Goal: Complete application form

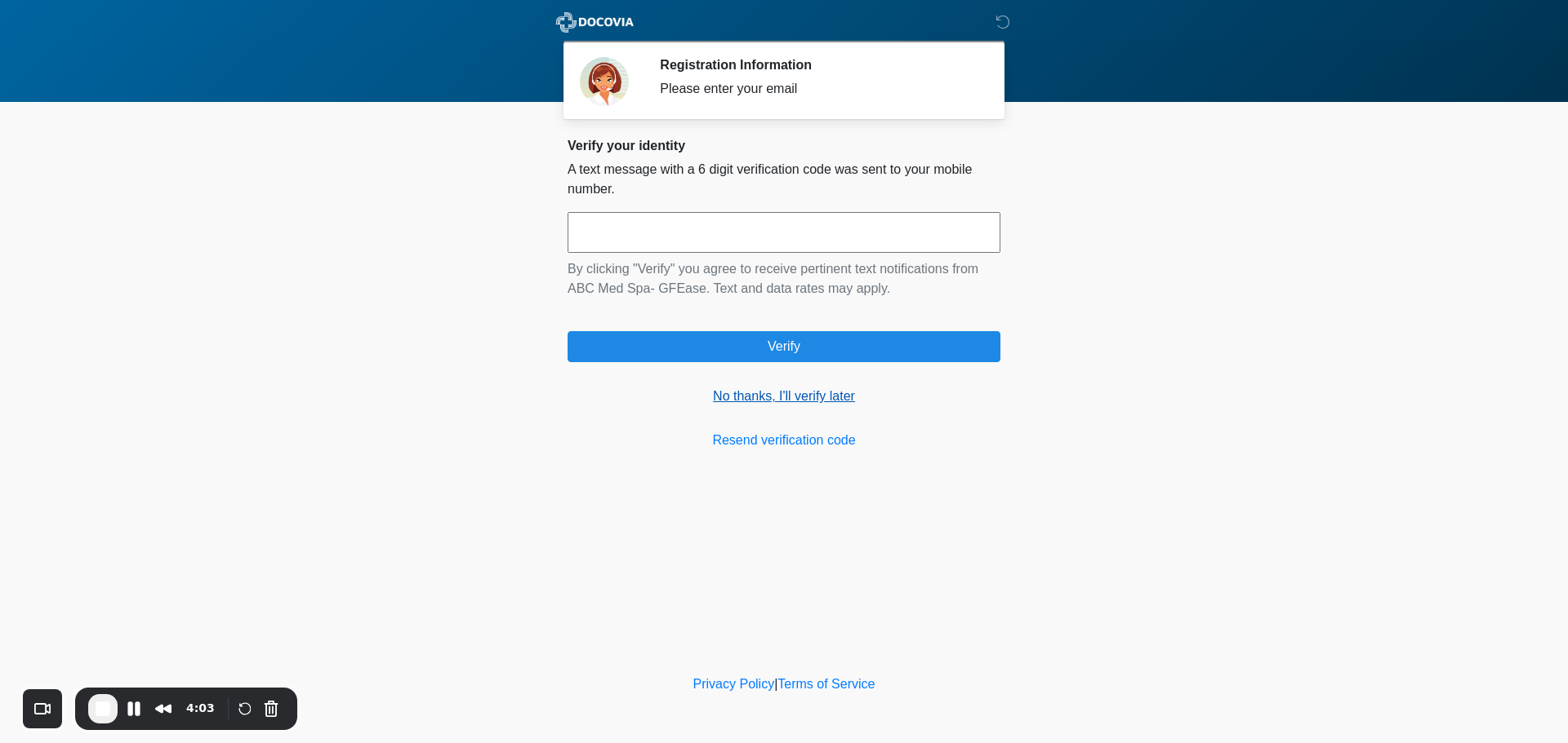
click at [751, 398] on link "No thanks, I'll verify later" at bounding box center [784, 396] width 433 height 20
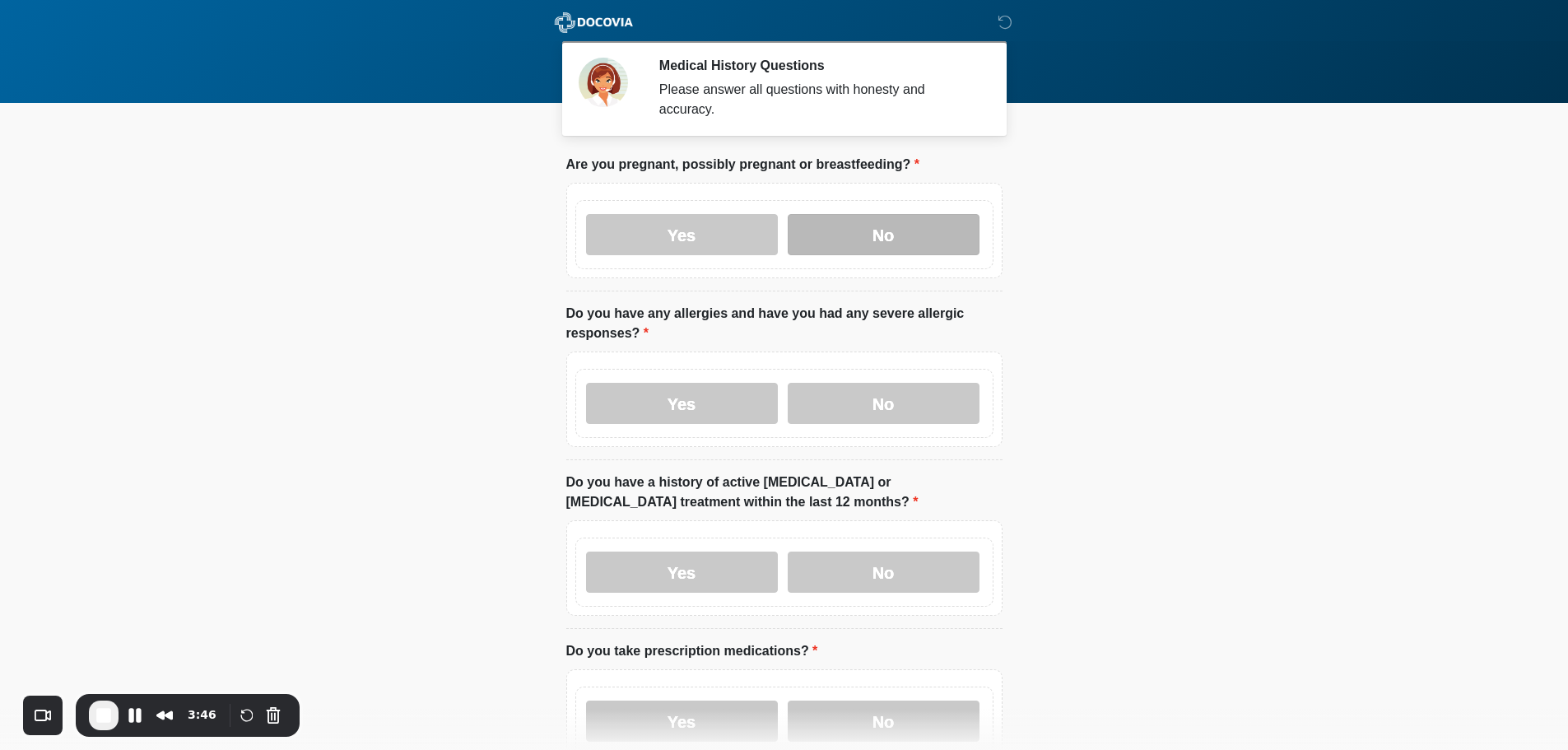
click at [872, 216] on label "No" at bounding box center [884, 235] width 192 height 41
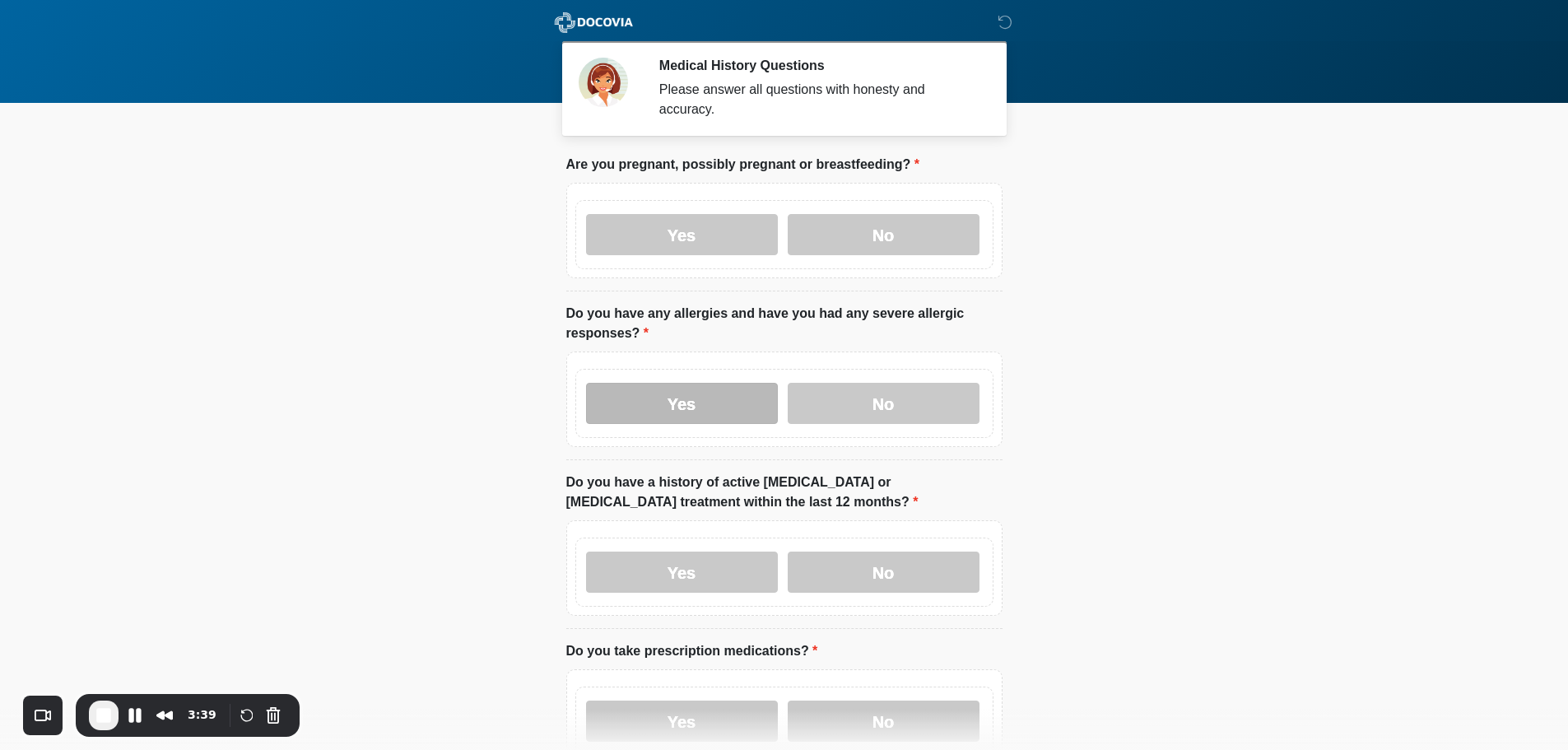
click at [733, 391] on label "Yes" at bounding box center [682, 404] width 192 height 41
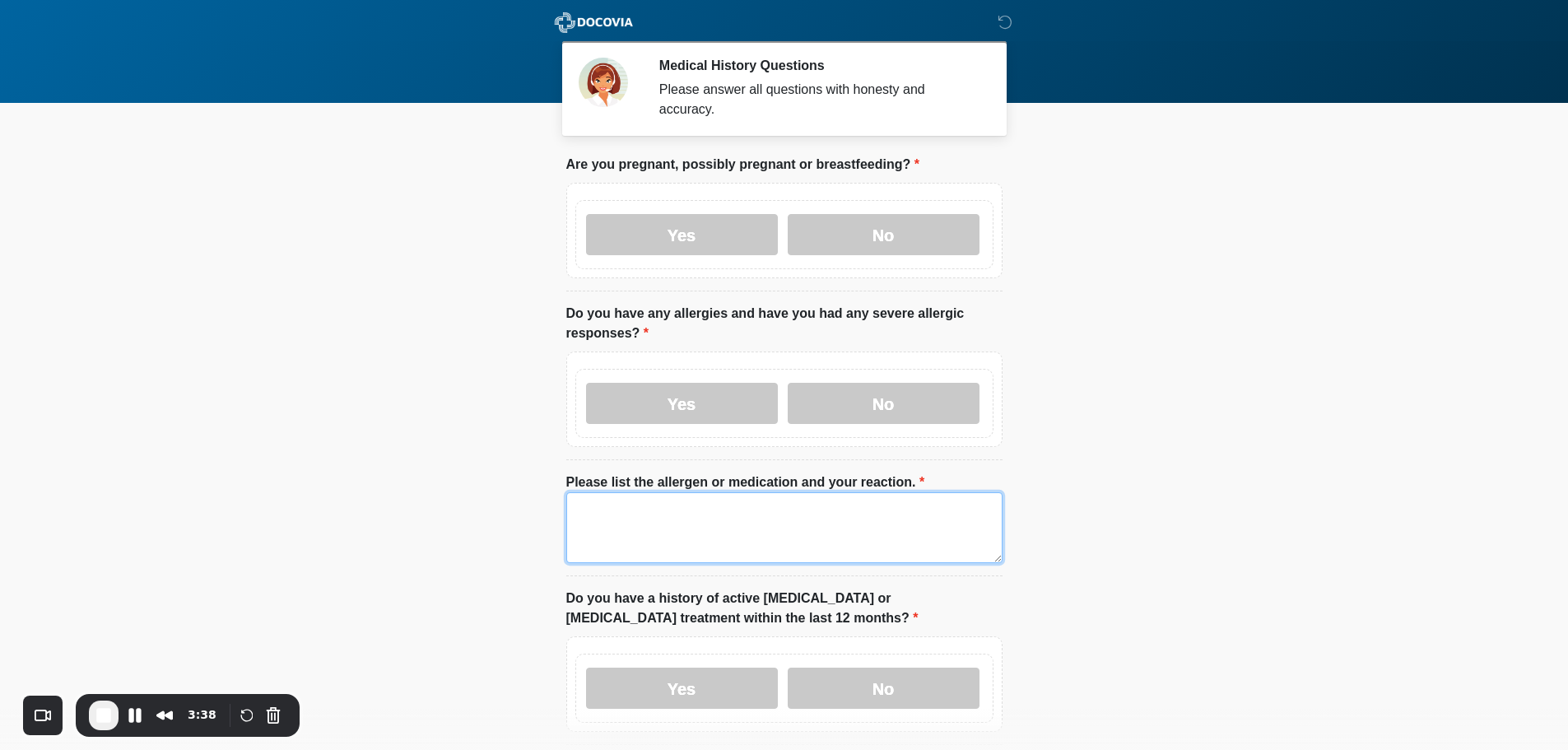
click at [769, 492] on textarea "Please list the allergen or medication and your reaction." at bounding box center [784, 527] width 436 height 71
type textarea "**********"
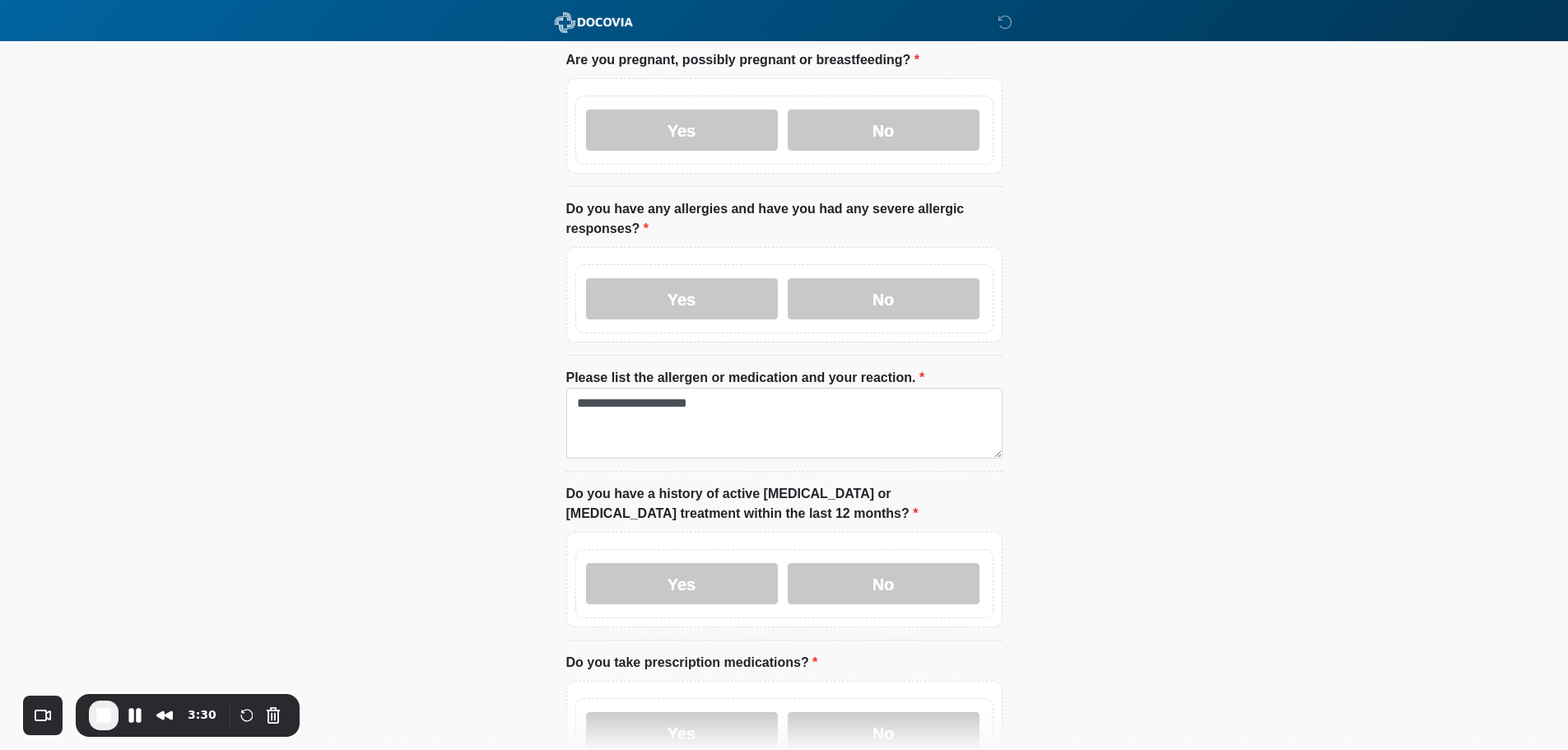
scroll to position [247, 0]
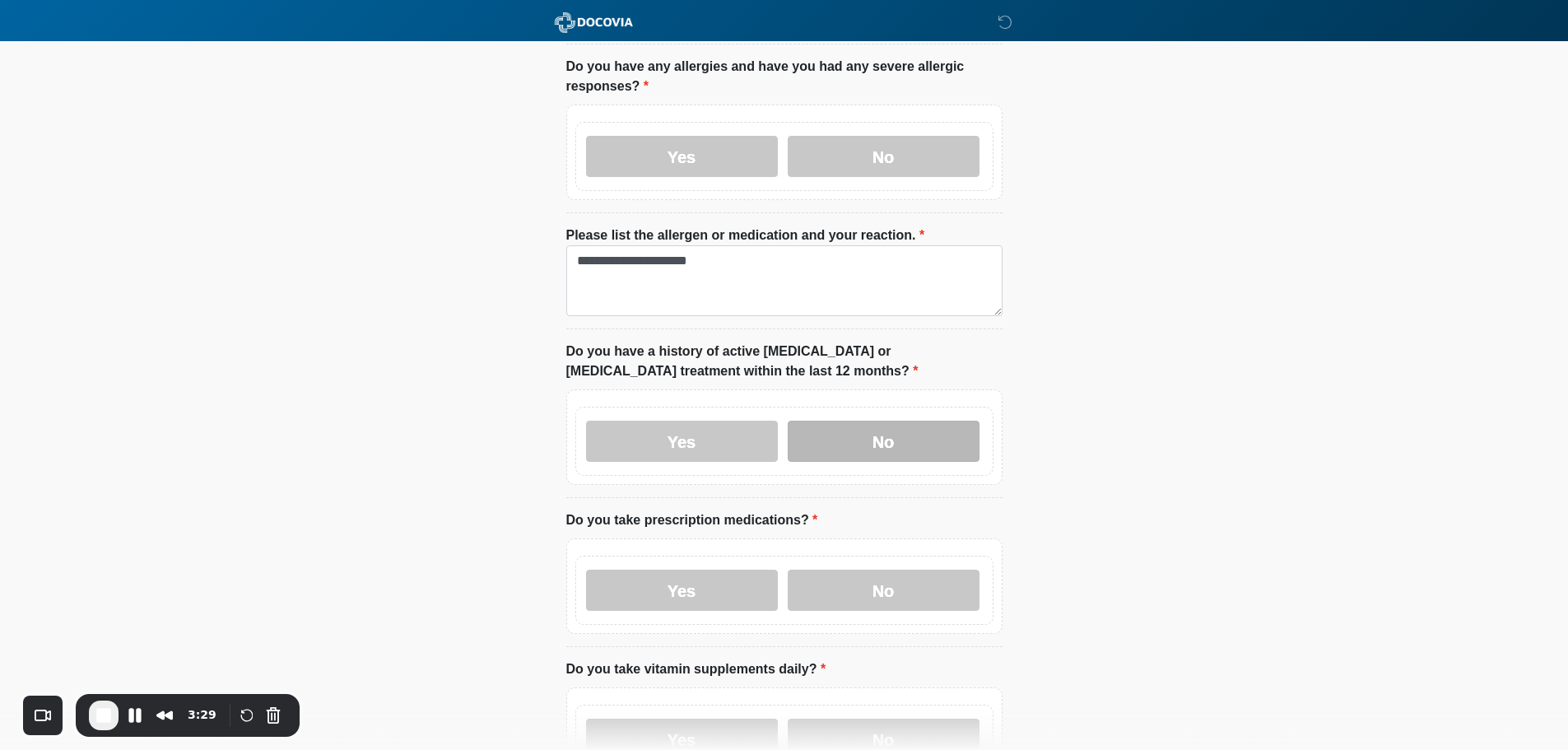
click at [869, 439] on label "No" at bounding box center [884, 441] width 192 height 41
click at [874, 556] on div "Yes No" at bounding box center [784, 591] width 419 height 70
click at [879, 571] on label "No" at bounding box center [884, 591] width 192 height 41
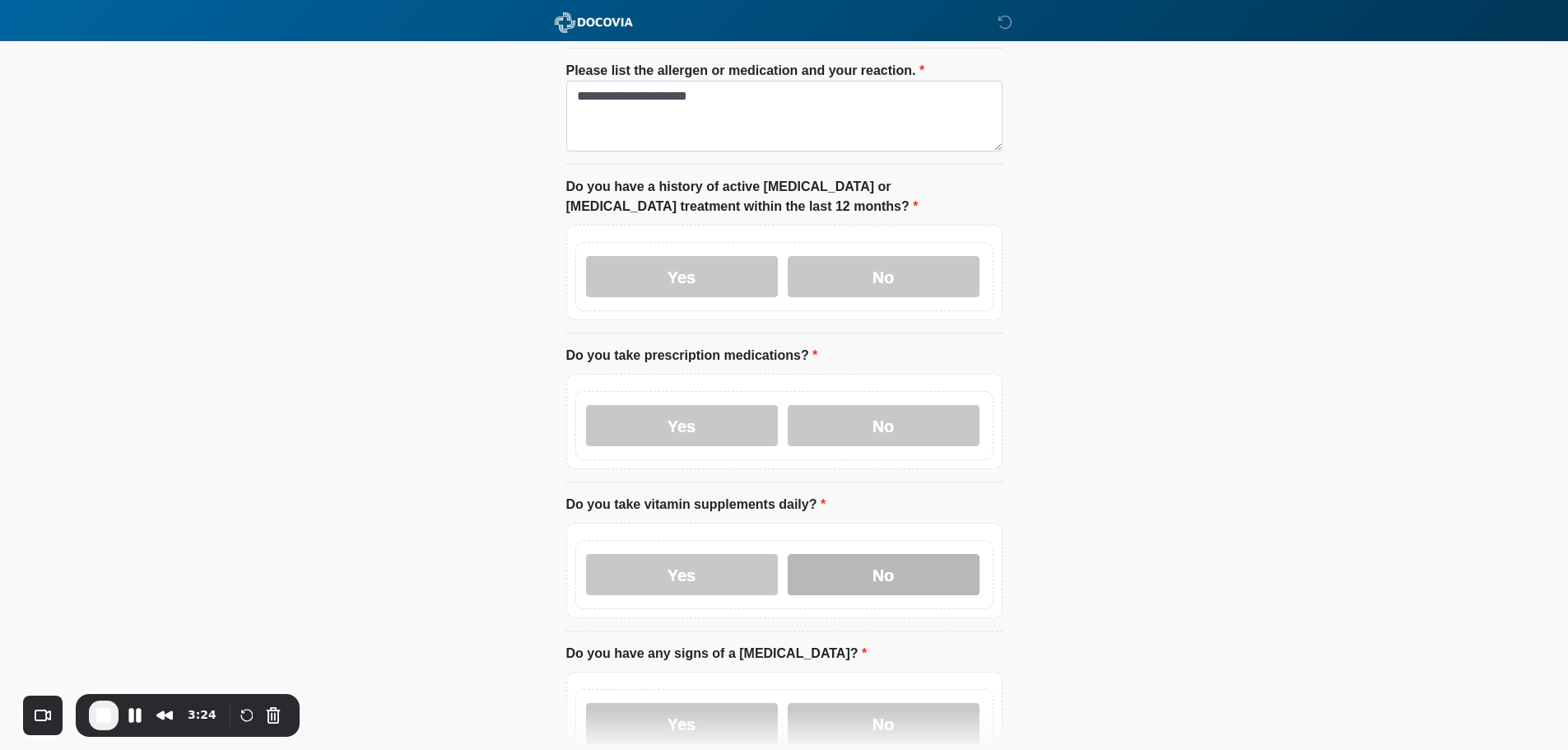
click at [888, 554] on label "No" at bounding box center [884, 575] width 192 height 41
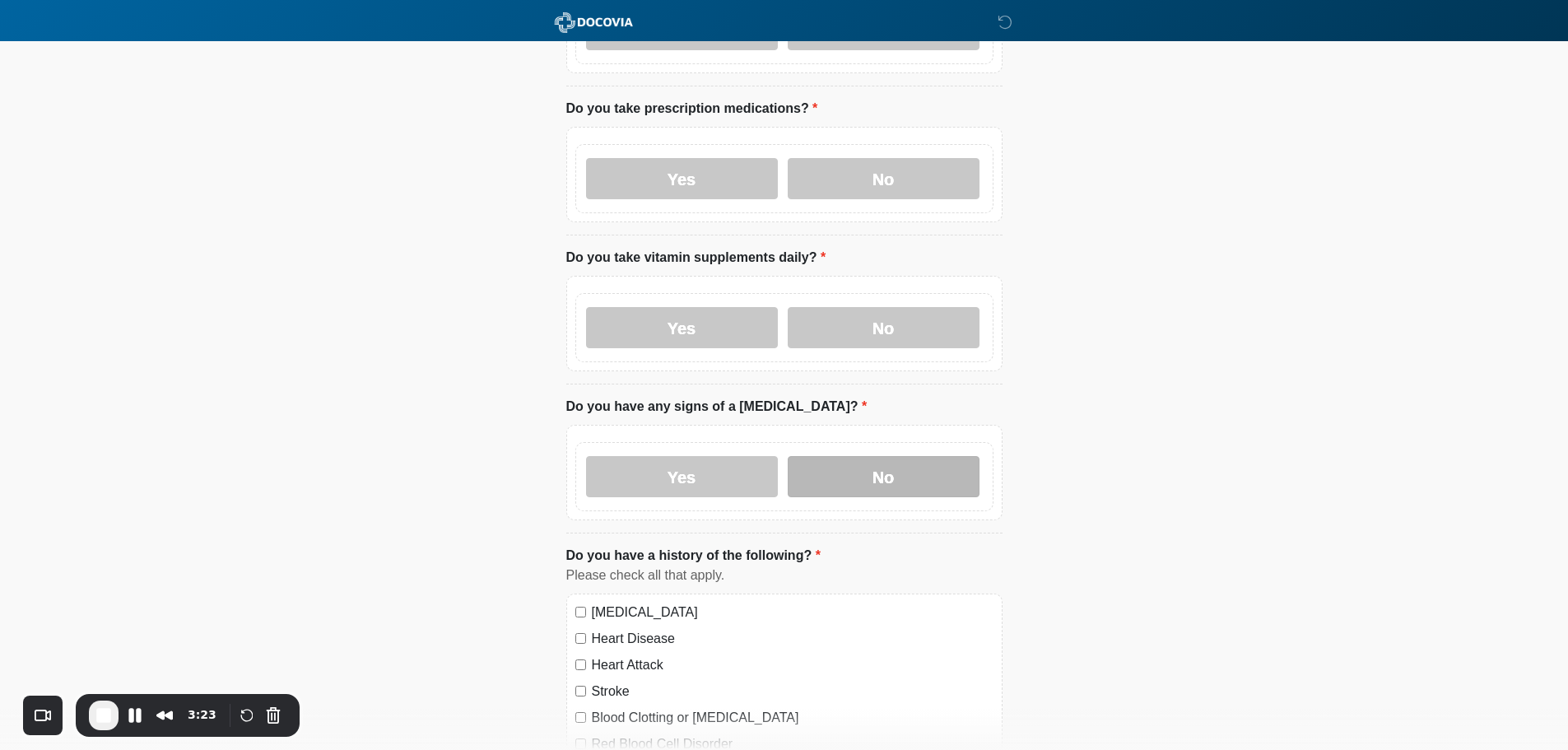
click at [888, 456] on label "No" at bounding box center [884, 477] width 192 height 41
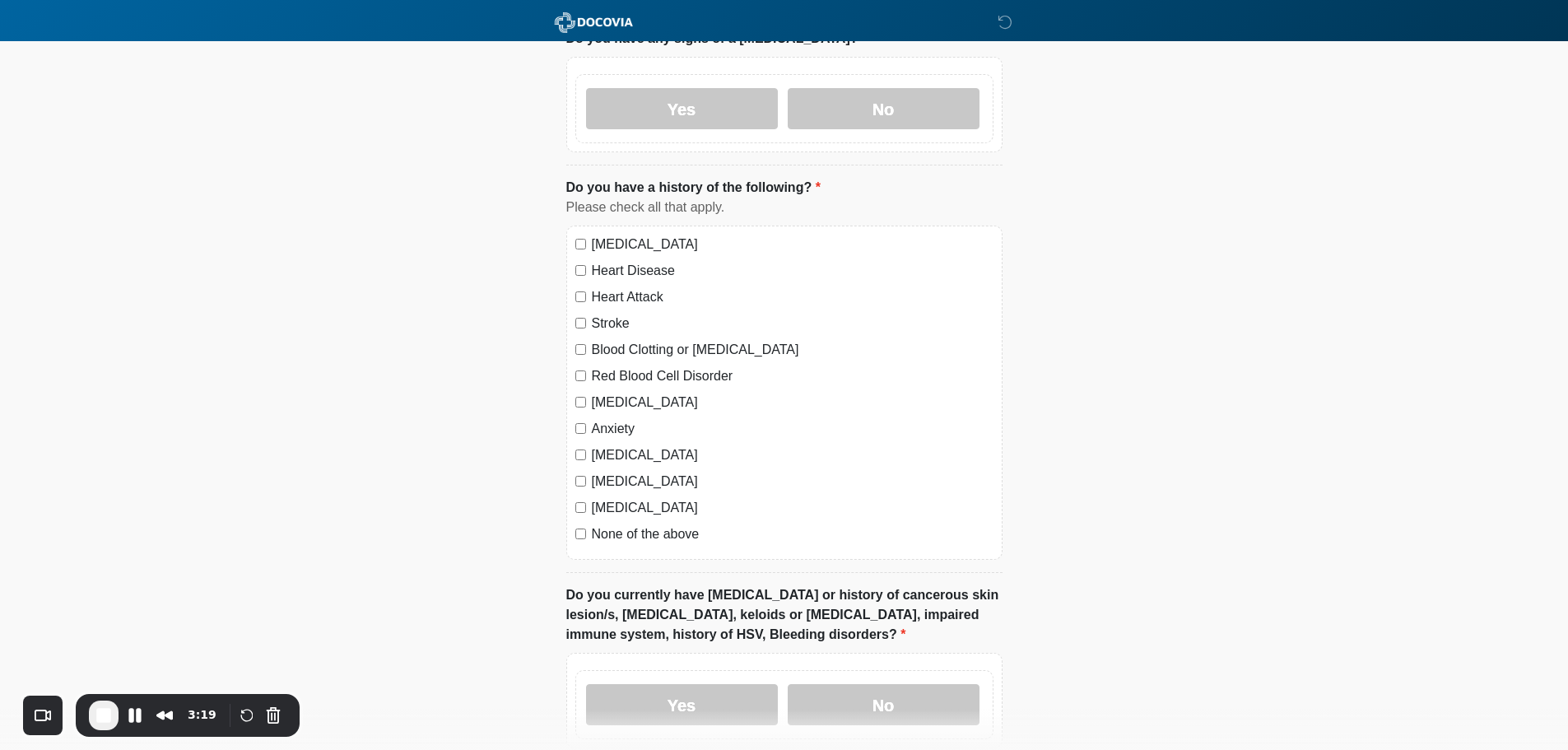
scroll to position [1153, 0]
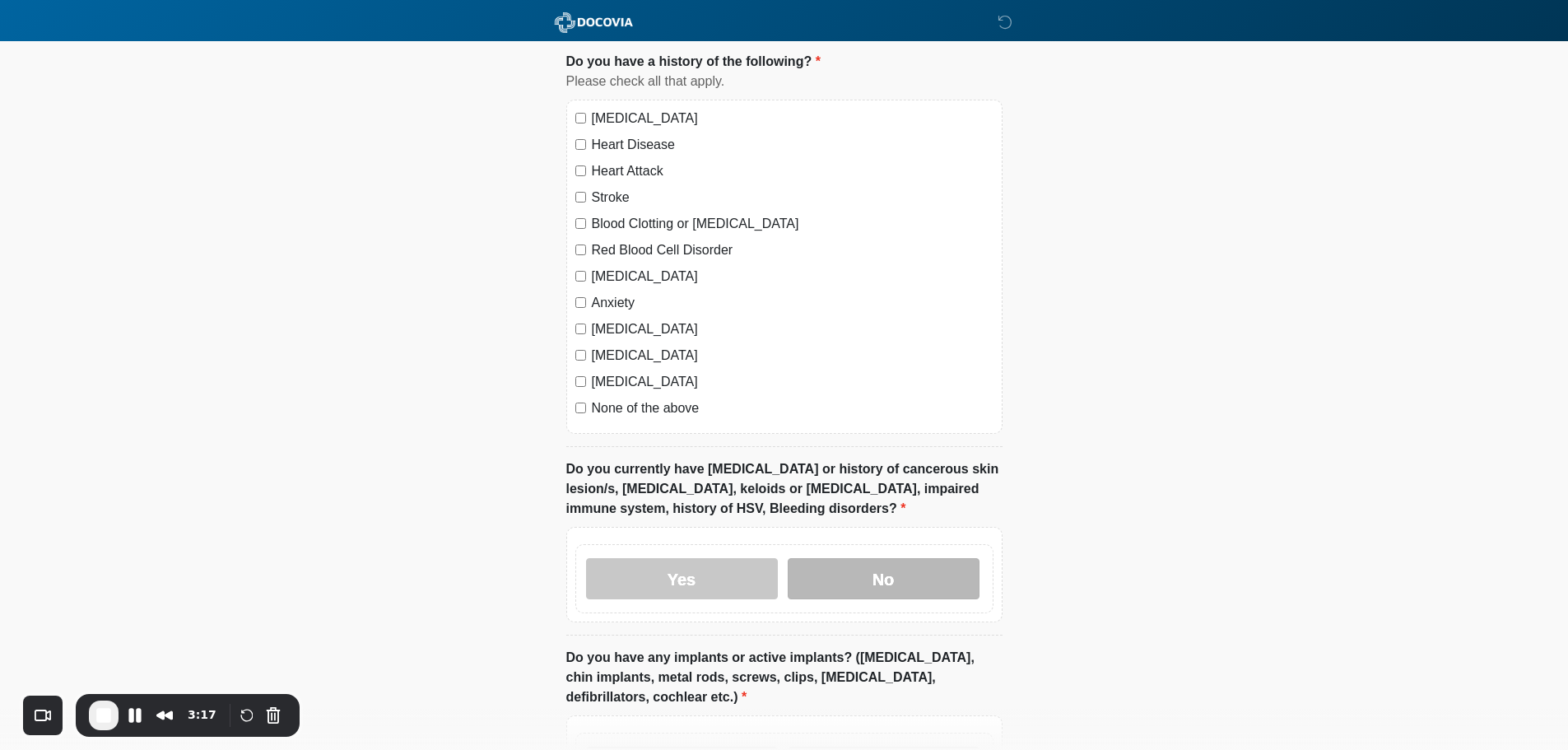
click at [930, 558] on label "No" at bounding box center [884, 579] width 192 height 41
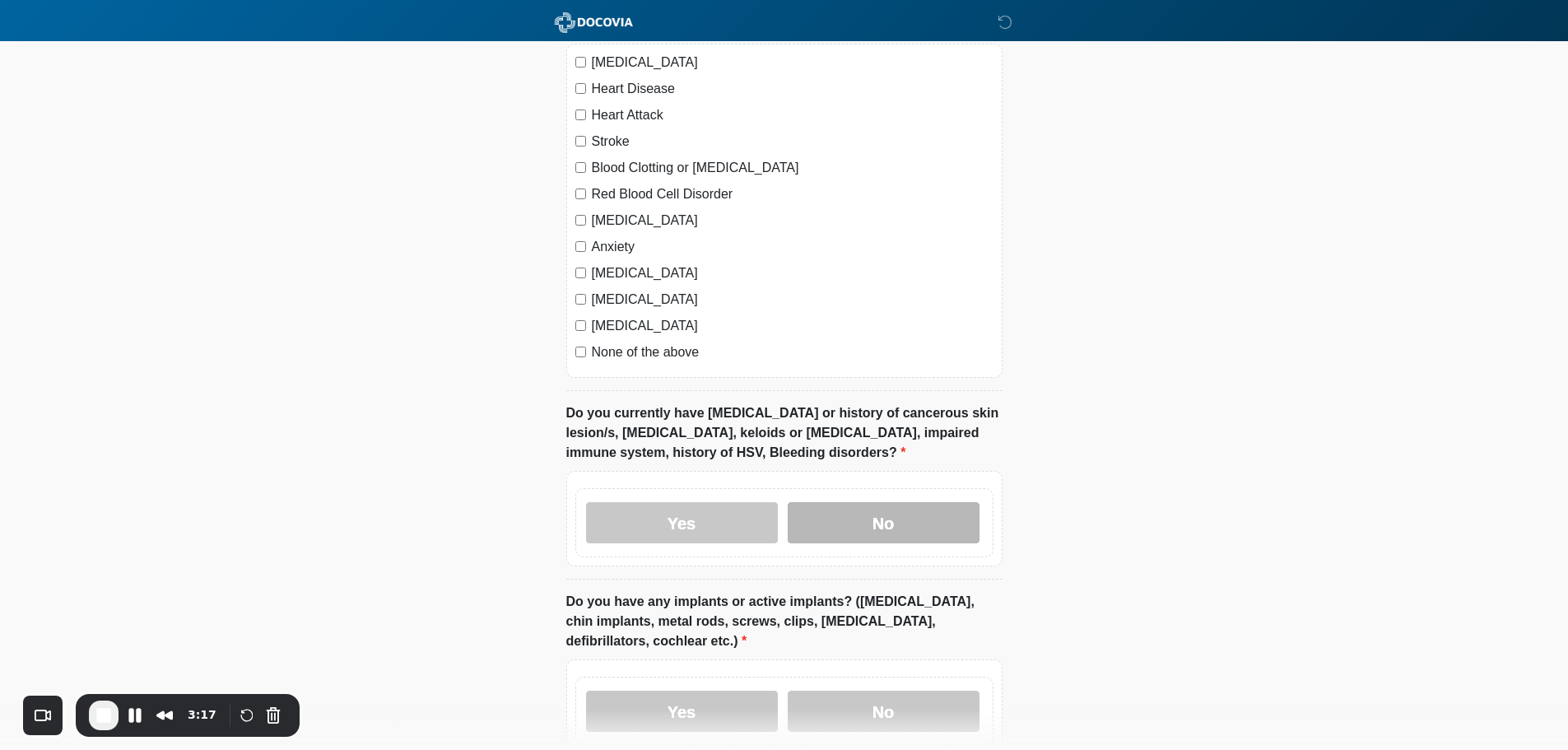
scroll to position [1400, 0]
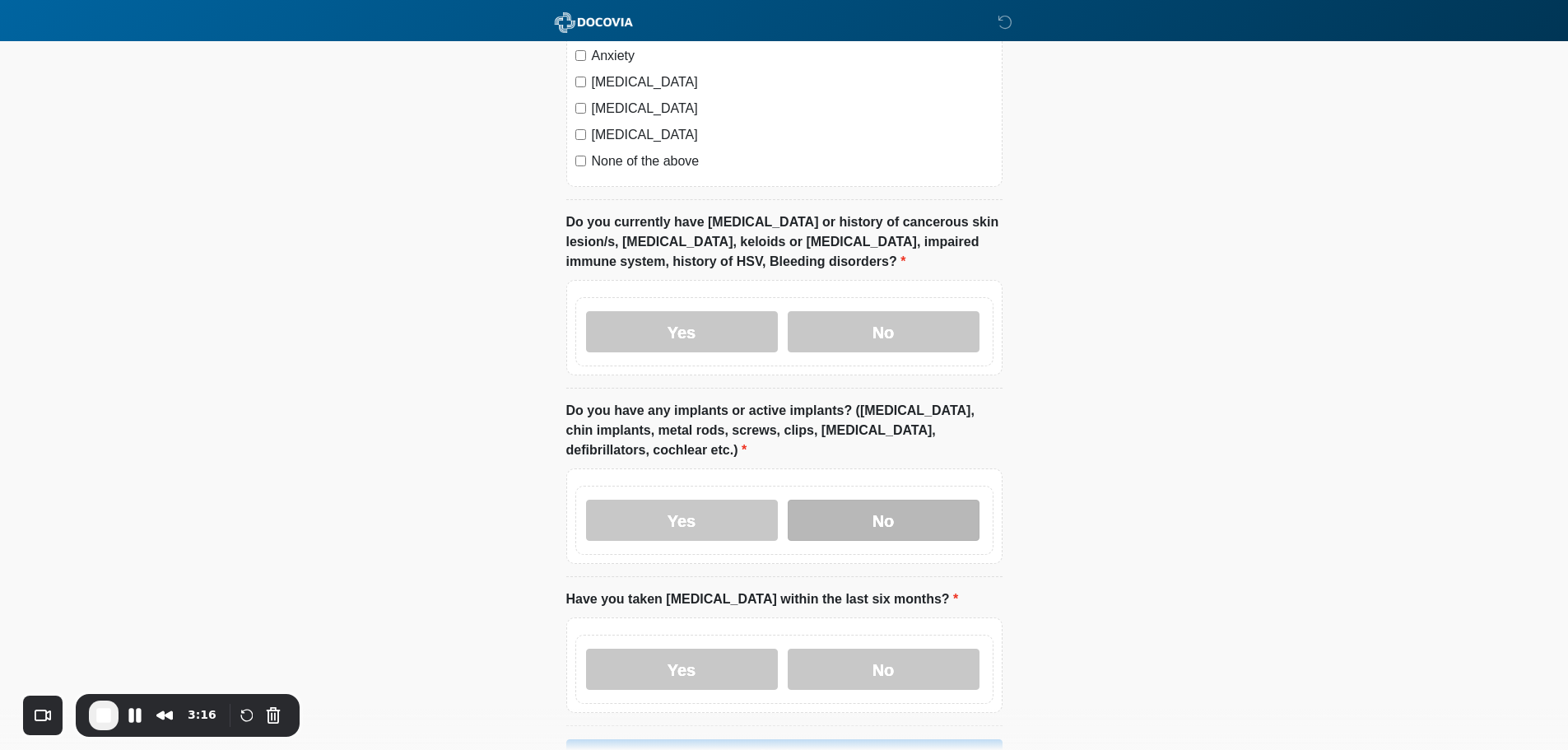
click at [908, 511] on label "No" at bounding box center [884, 520] width 192 height 41
click at [909, 649] on label "No" at bounding box center [884, 670] width 192 height 41
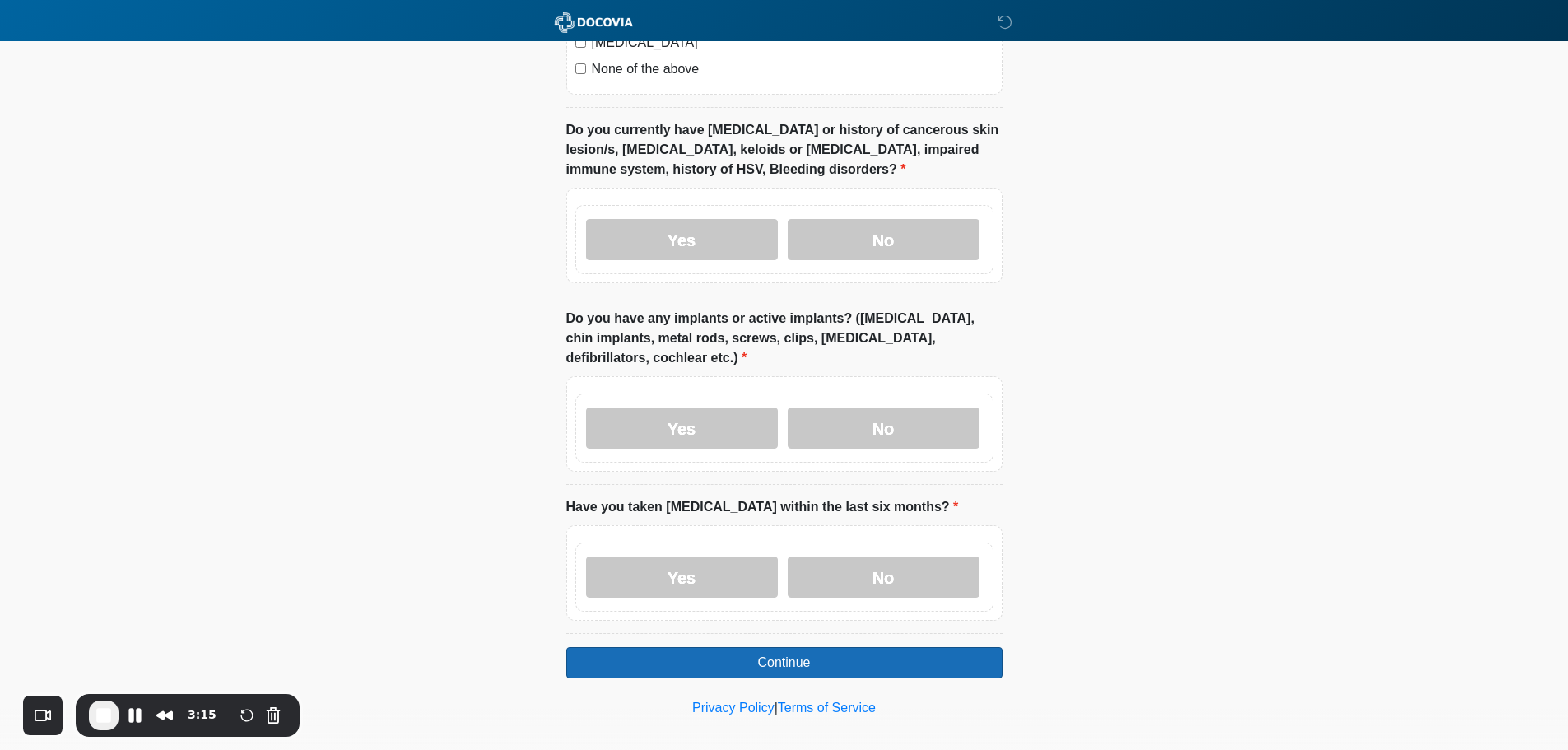
scroll to position [1494, 0]
click at [933, 646] on button "Continue" at bounding box center [784, 661] width 436 height 31
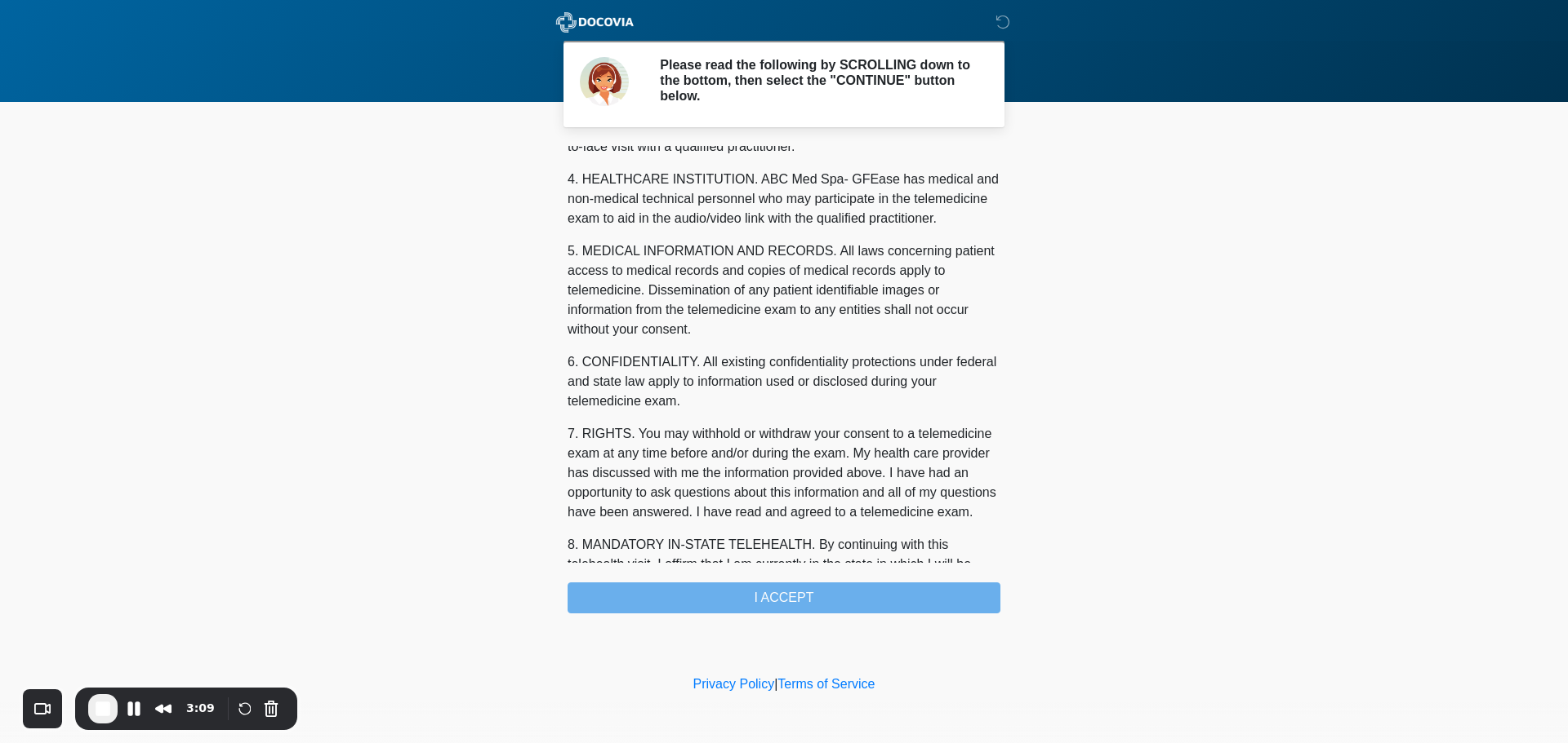
scroll to position [549, 0]
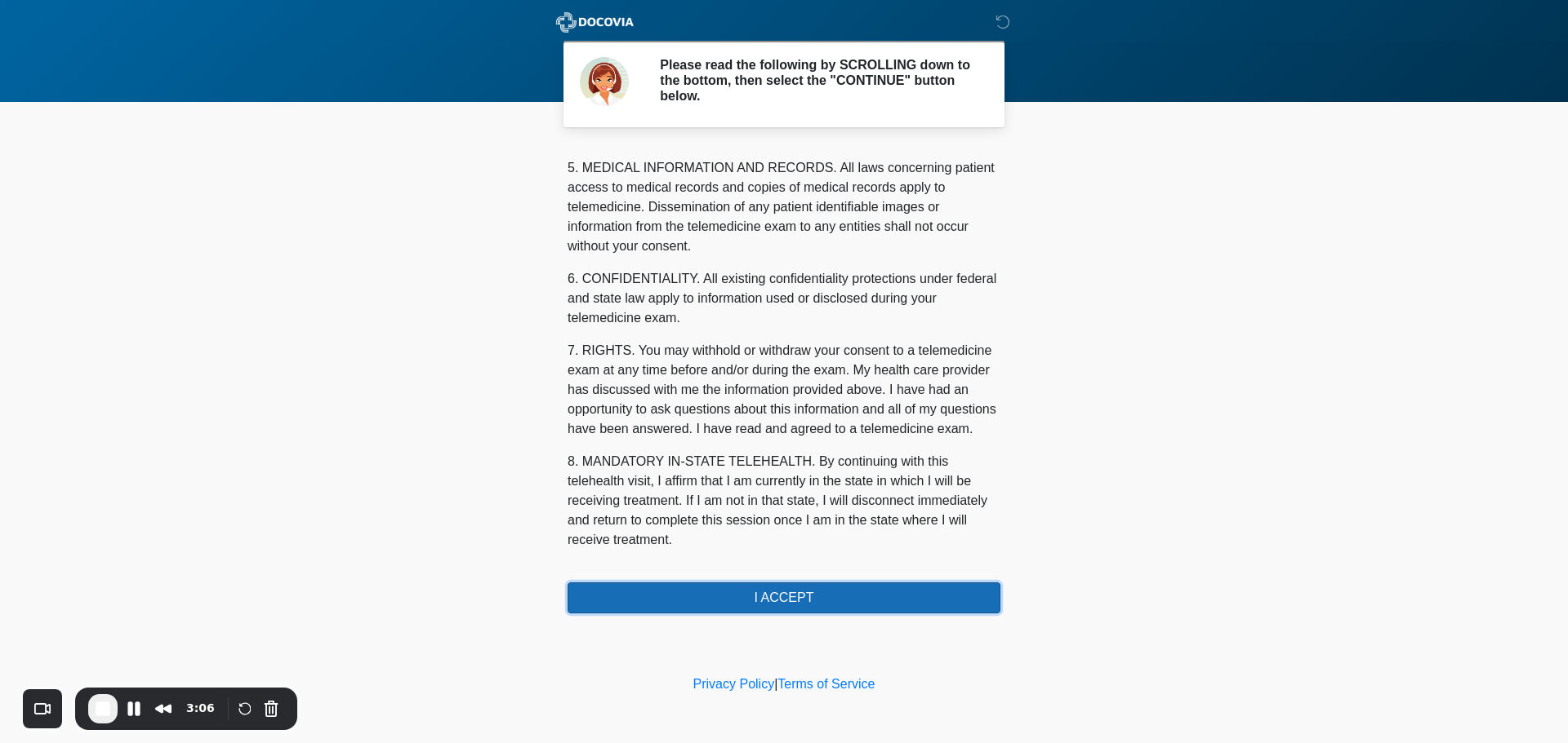
click at [809, 598] on button "I ACCEPT" at bounding box center [784, 598] width 433 height 31
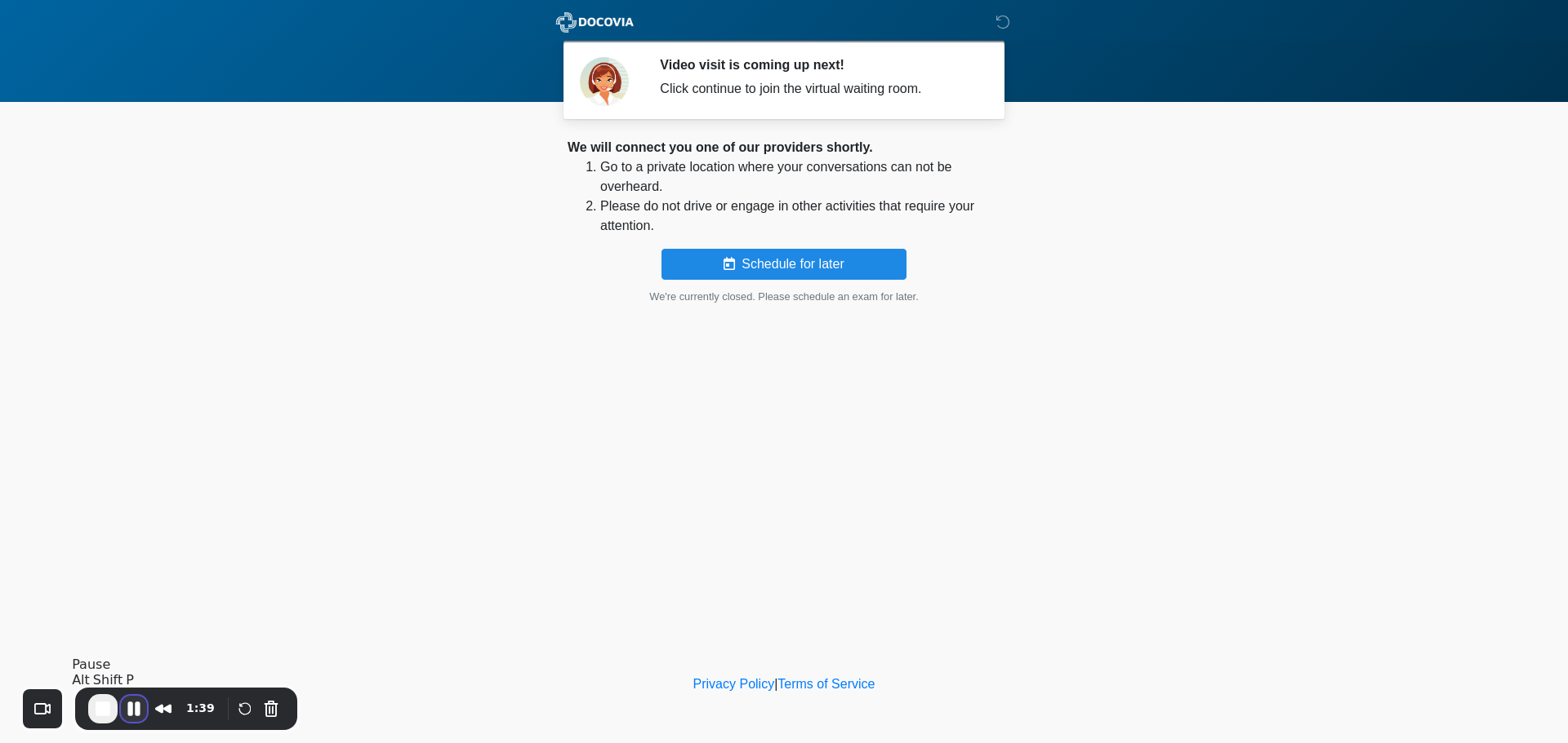
click at [132, 711] on button "Pause Recording" at bounding box center [134, 709] width 26 height 26
click at [132, 716] on span "Play Recording" at bounding box center [132, 709] width 20 height 20
